Goal: Find specific page/section: Find specific page/section

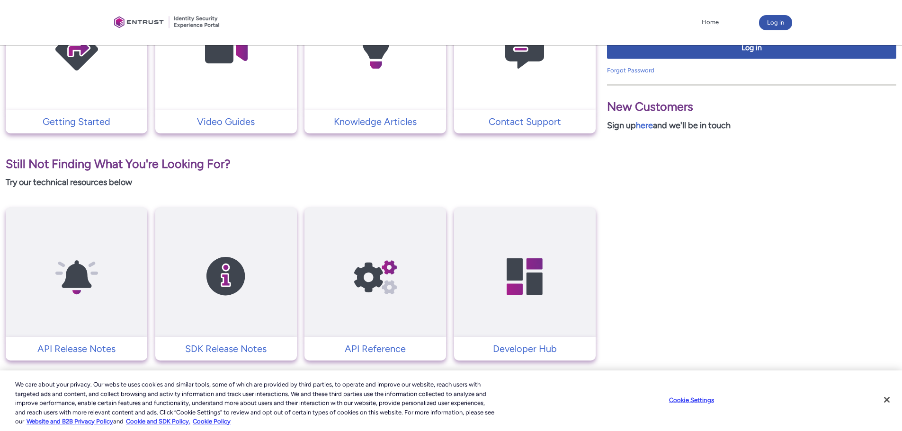
scroll to position [282, 0]
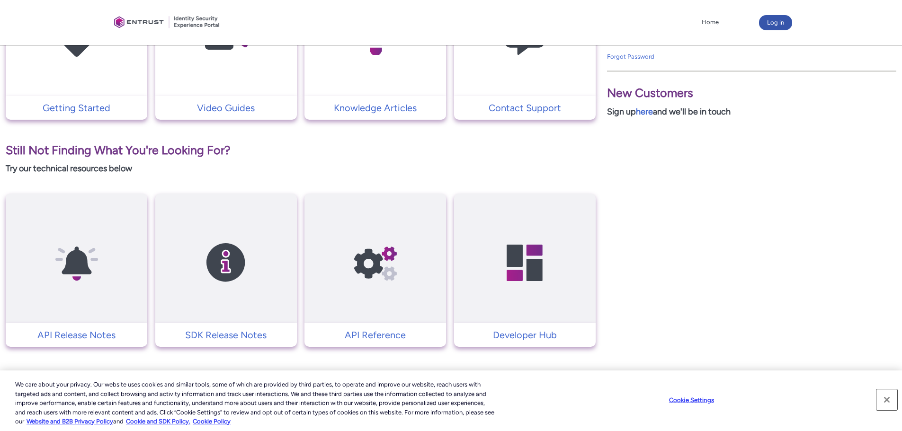
click at [891, 399] on button "Close" at bounding box center [886, 400] width 21 height 21
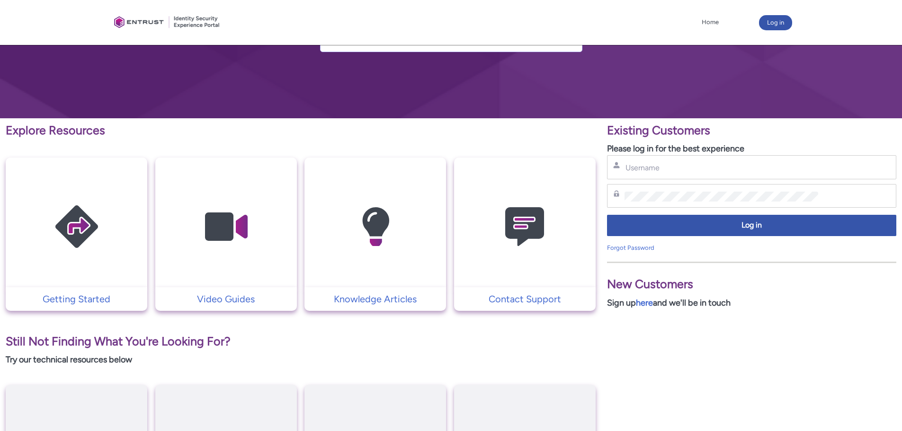
scroll to position [77, 0]
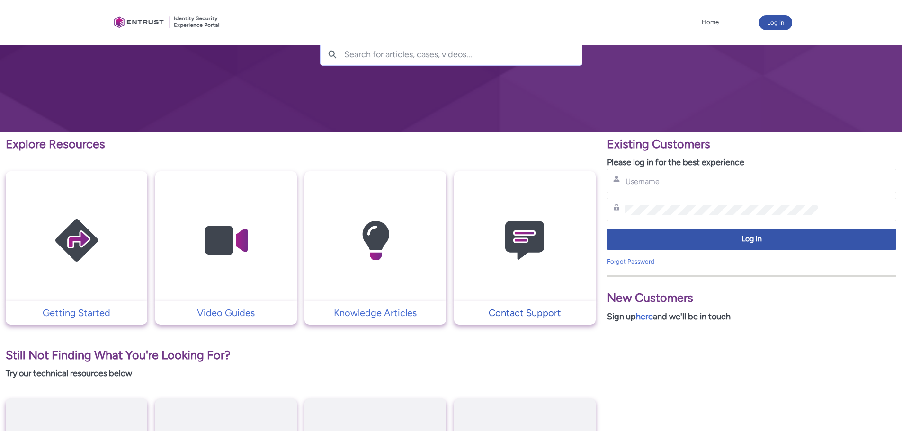
click at [533, 315] on p "Contact Support" at bounding box center [525, 313] width 132 height 14
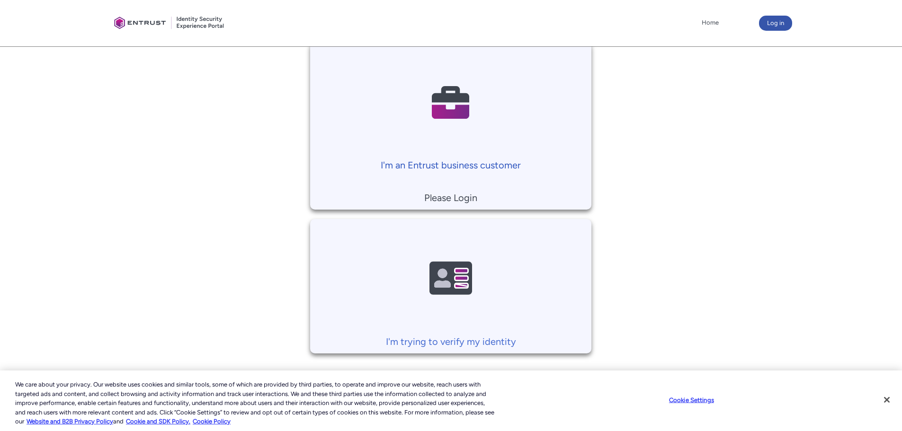
scroll to position [220, 0]
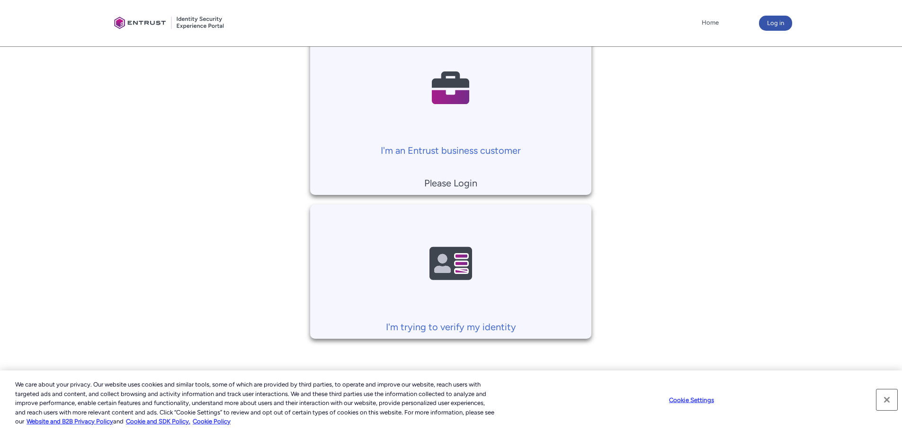
click at [891, 399] on button "Close" at bounding box center [886, 400] width 21 height 21
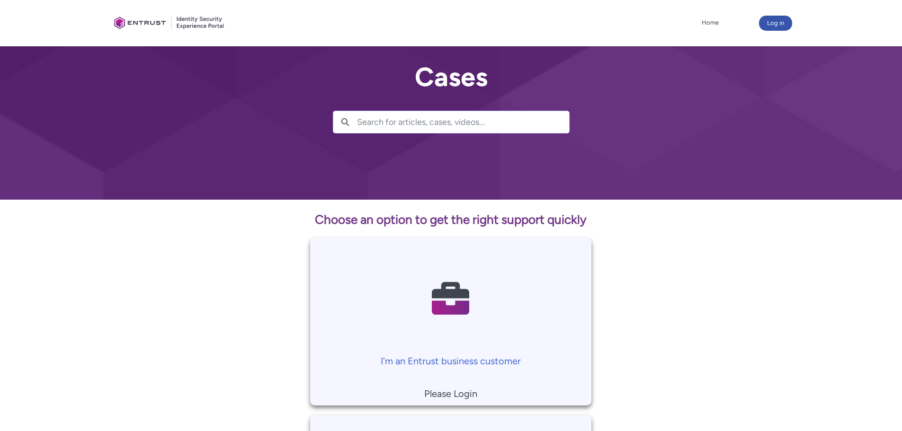
scroll to position [0, 0]
